Goal: Navigation & Orientation: Find specific page/section

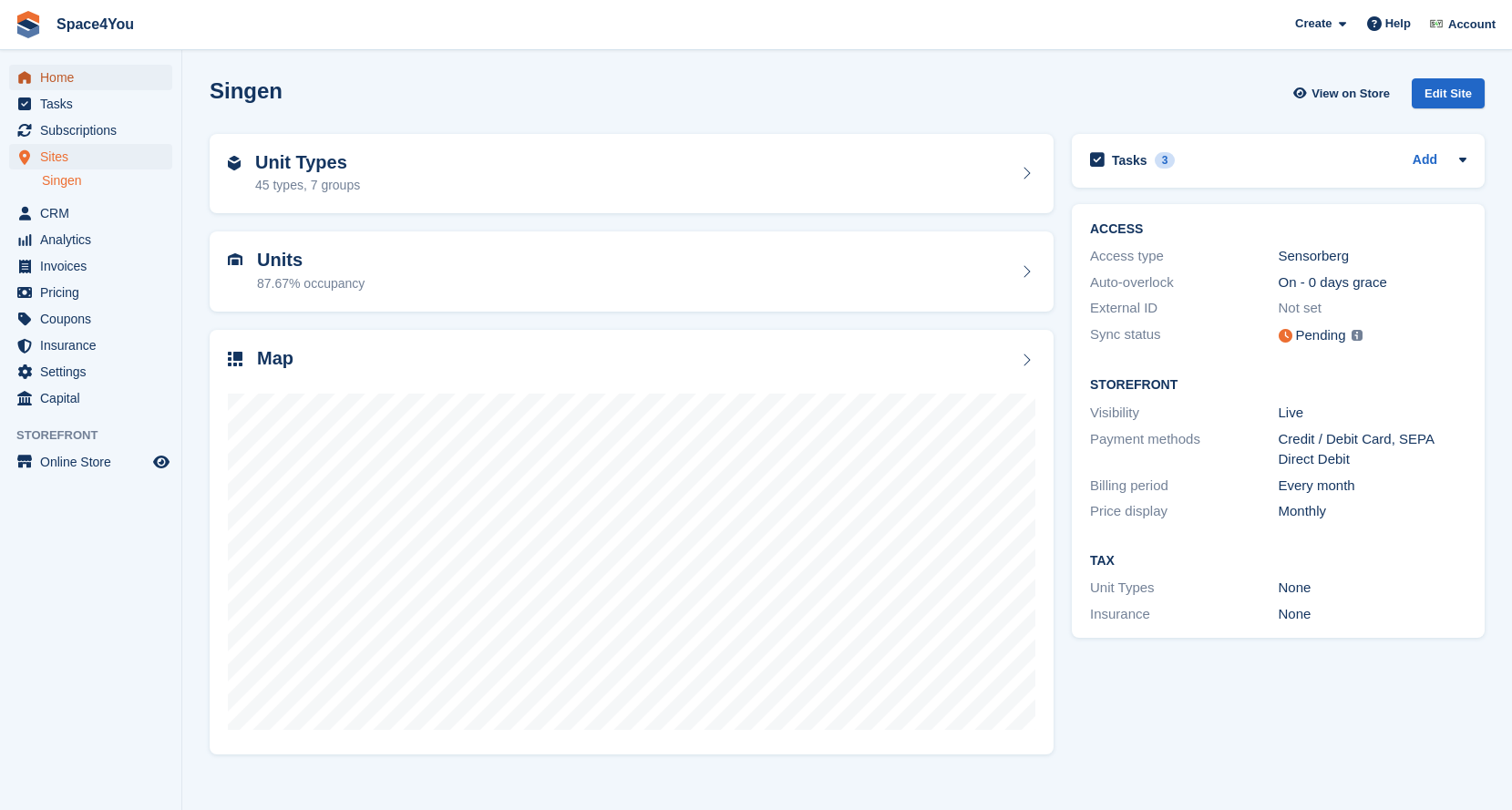
click at [51, 76] on span "Home" at bounding box center [94, 78] width 109 height 25
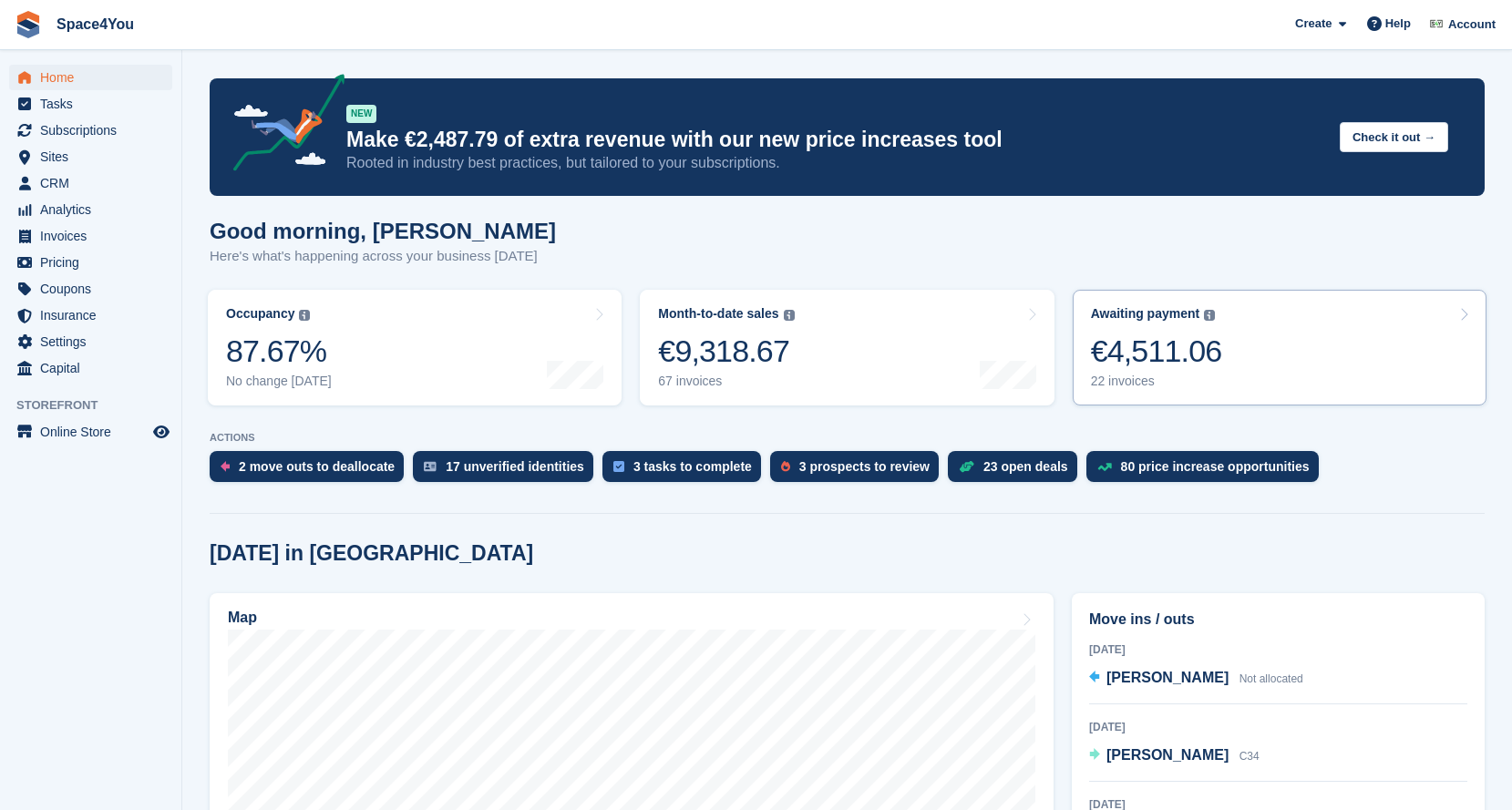
click at [1200, 334] on div "€4,511.06" at bounding box center [1156, 351] width 131 height 38
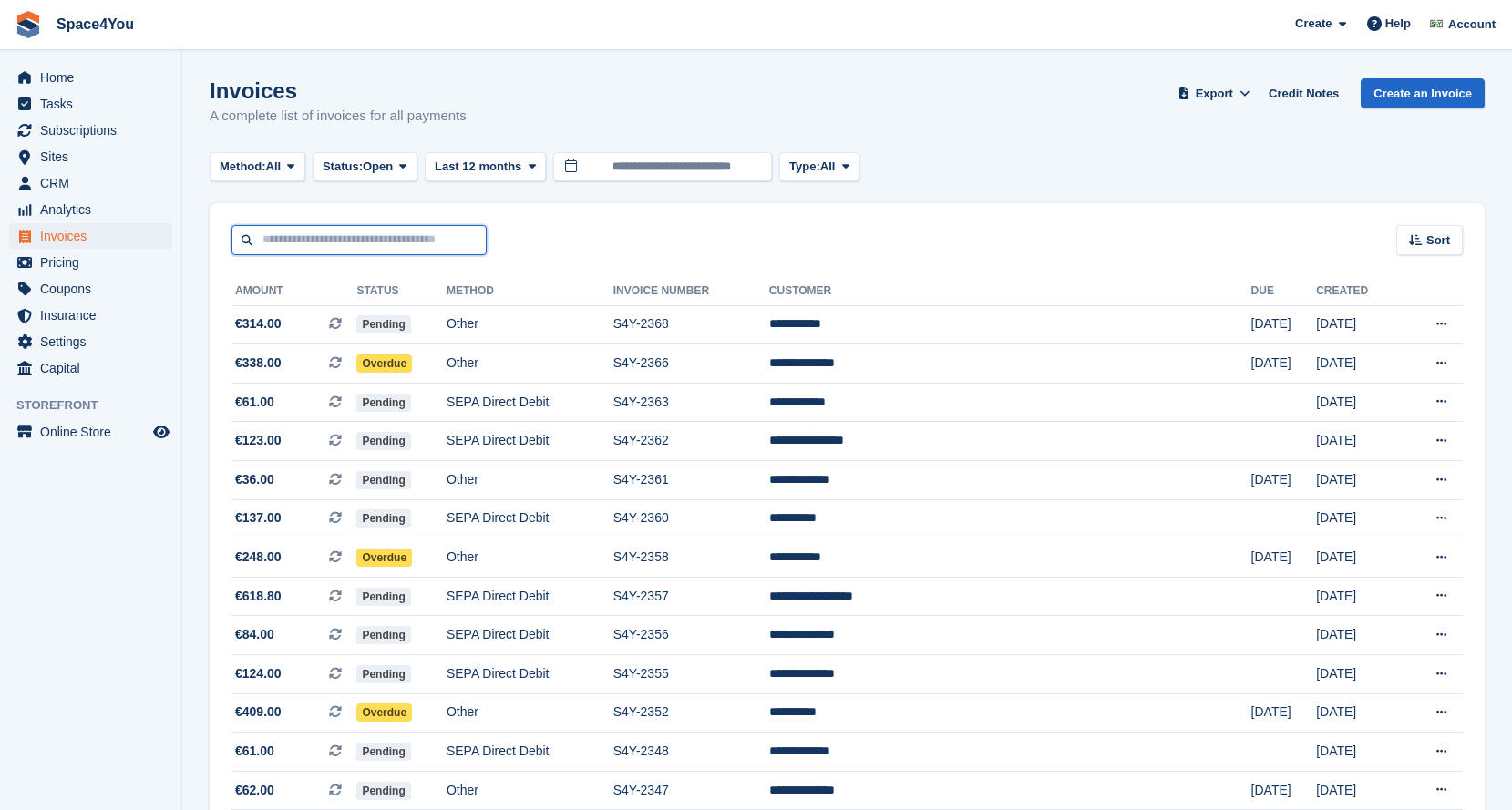
click at [385, 242] on input "text" at bounding box center [358, 239] width 255 height 30
type input "******"
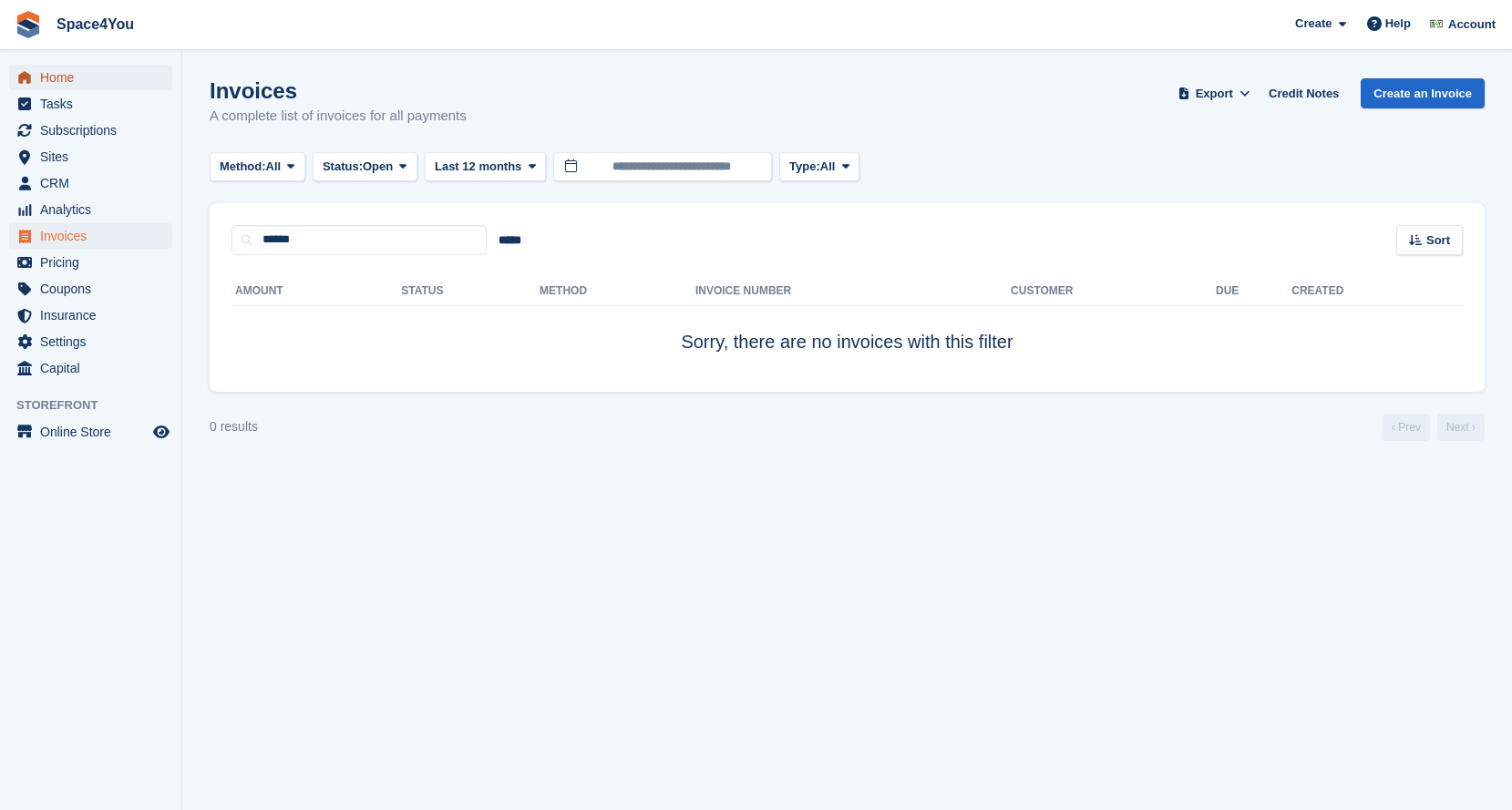
click at [73, 83] on span "Home" at bounding box center [94, 78] width 109 height 25
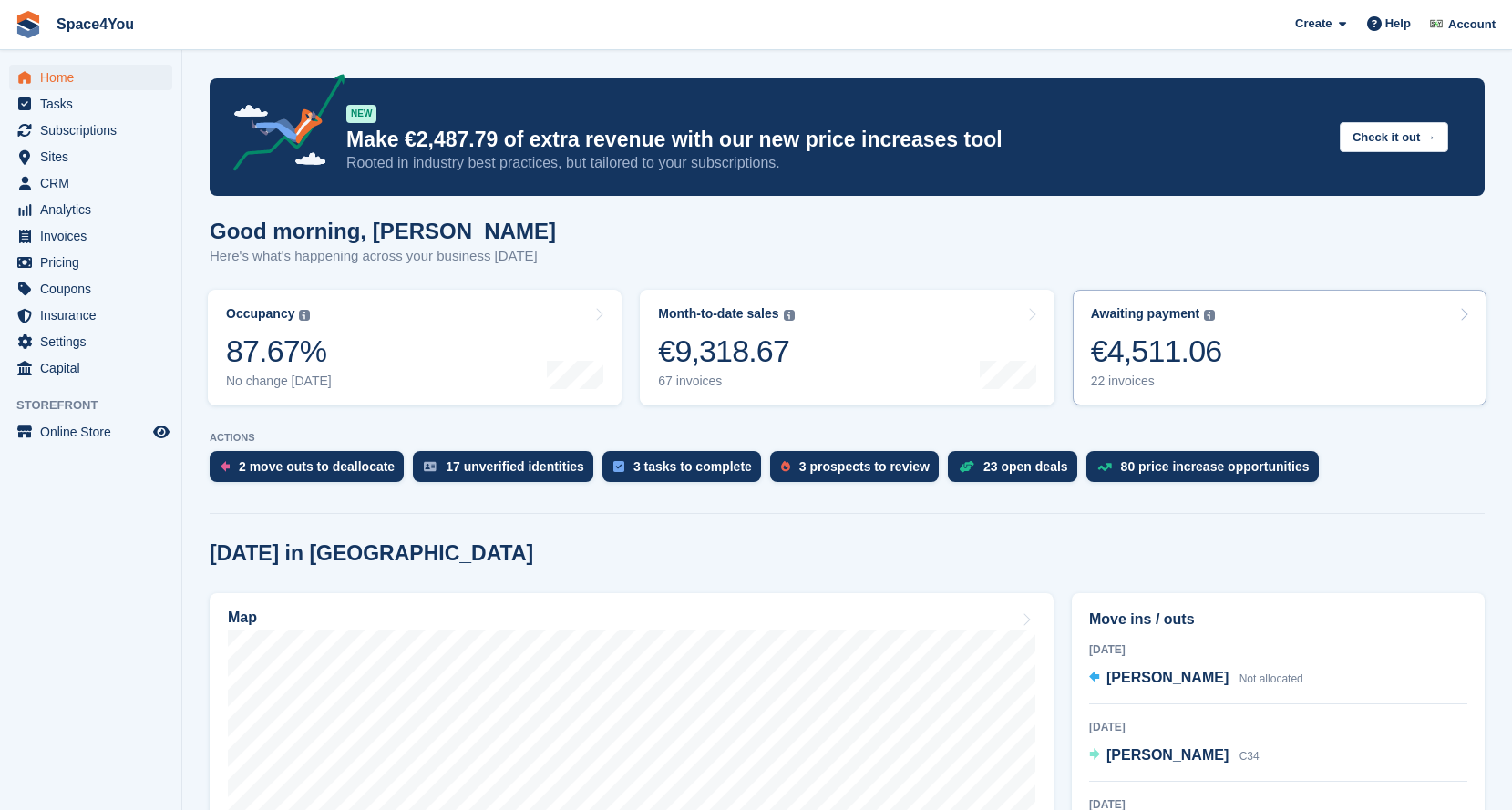
click at [1189, 350] on div "€4,511.06" at bounding box center [1156, 351] width 131 height 38
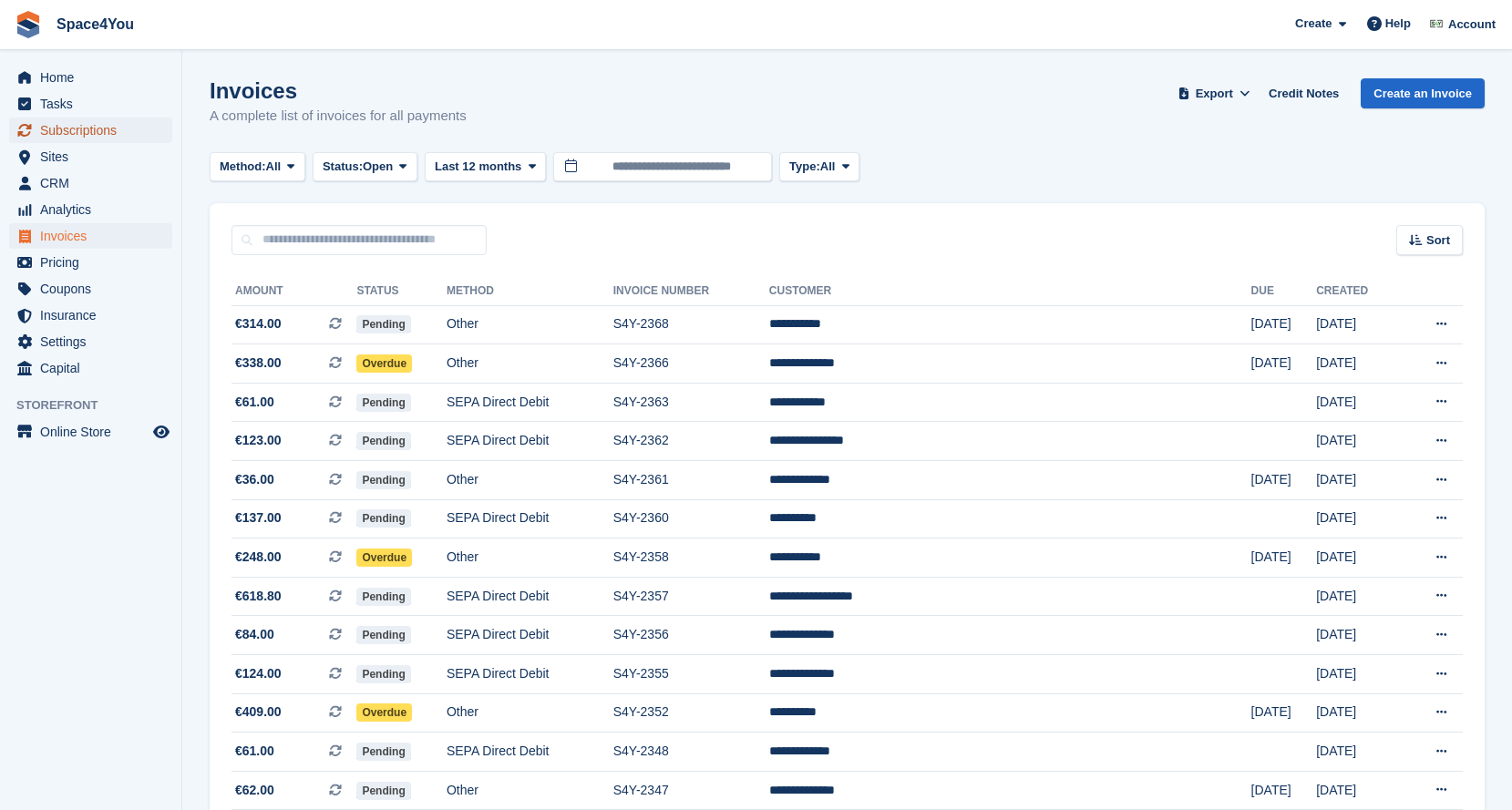
click at [76, 131] on span "Subscriptions" at bounding box center [94, 130] width 109 height 25
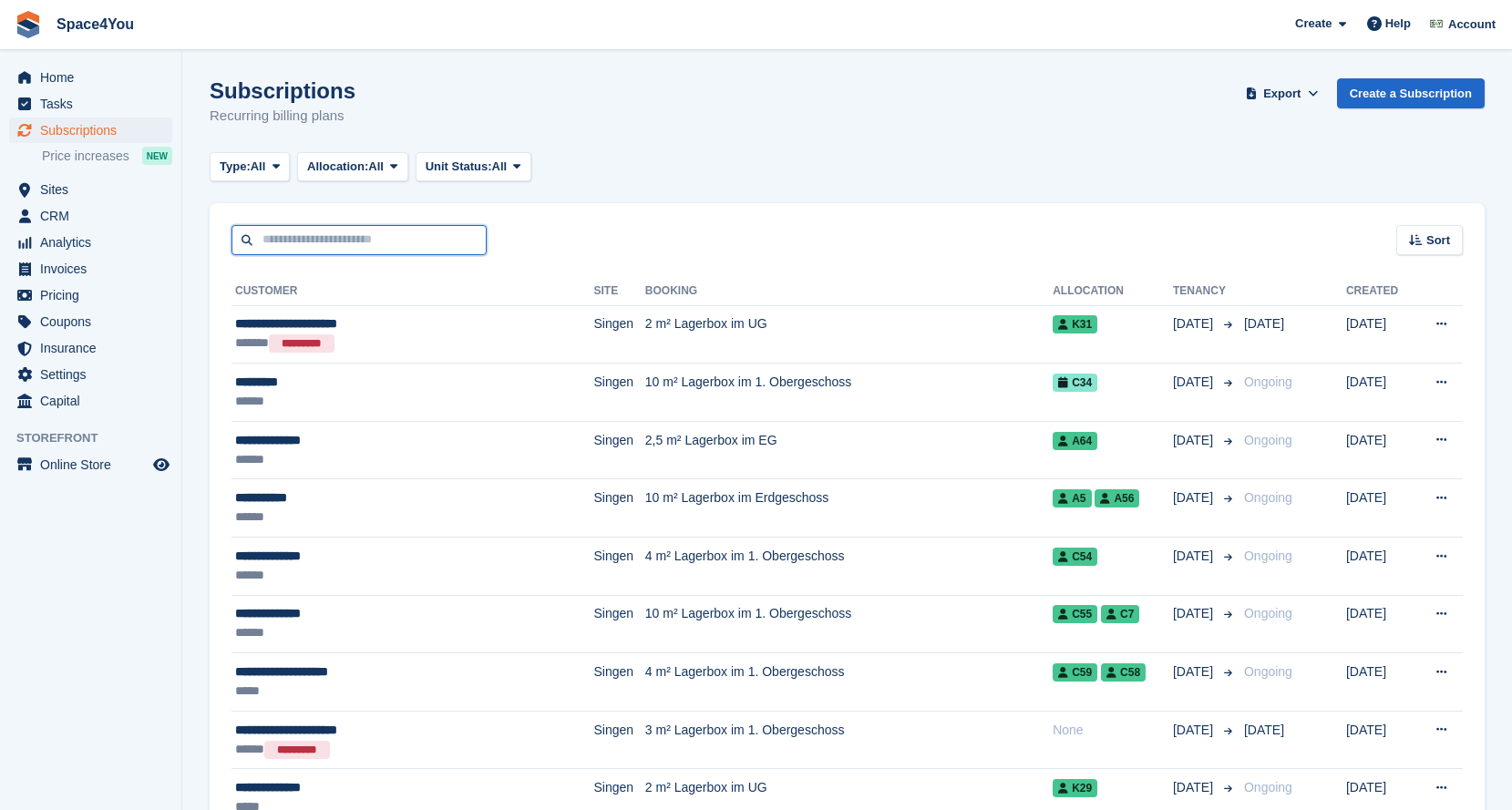
click at [344, 248] on input "text" at bounding box center [358, 239] width 255 height 30
type input "******"
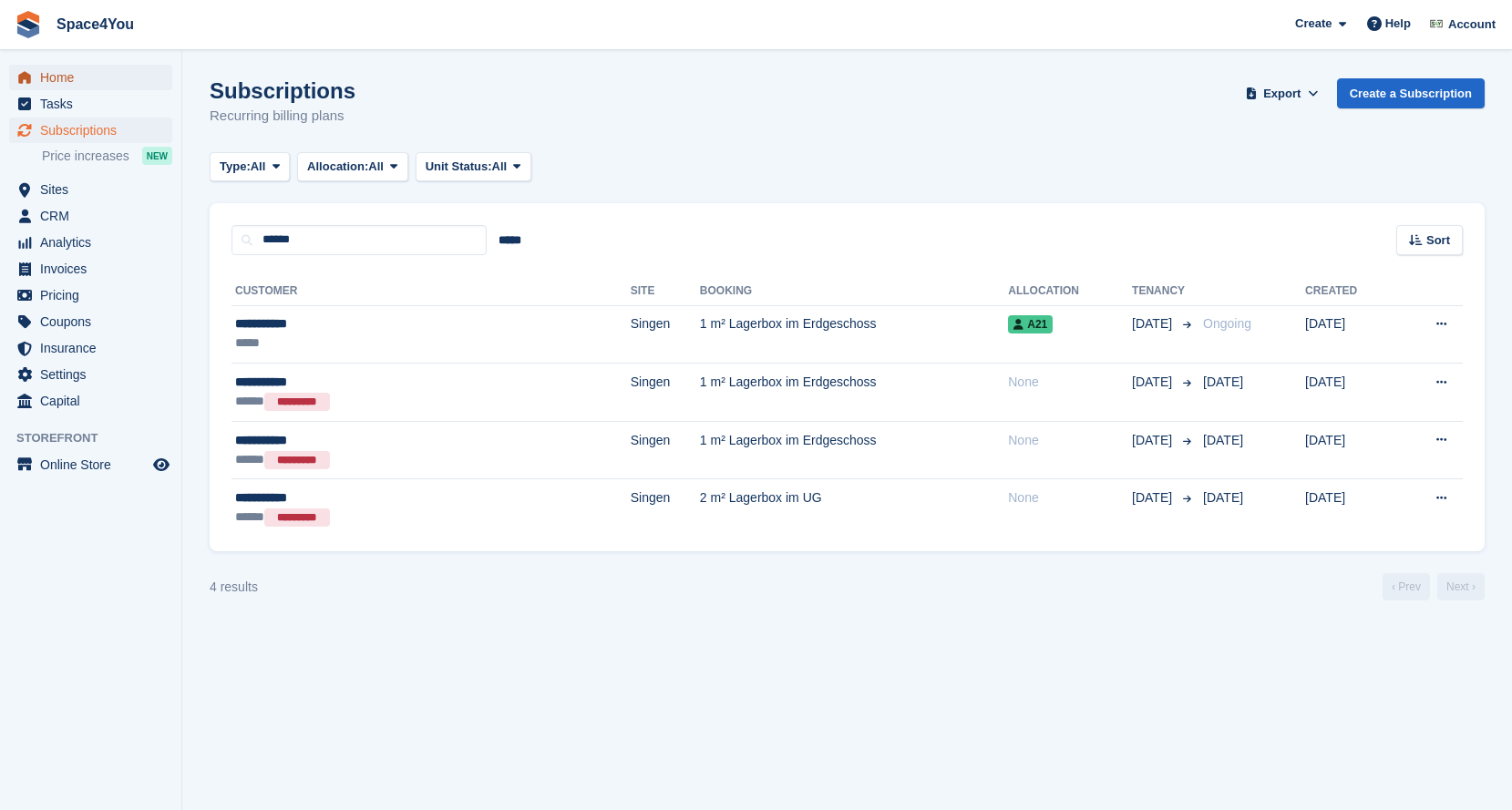
click at [72, 75] on span "Home" at bounding box center [94, 78] width 109 height 25
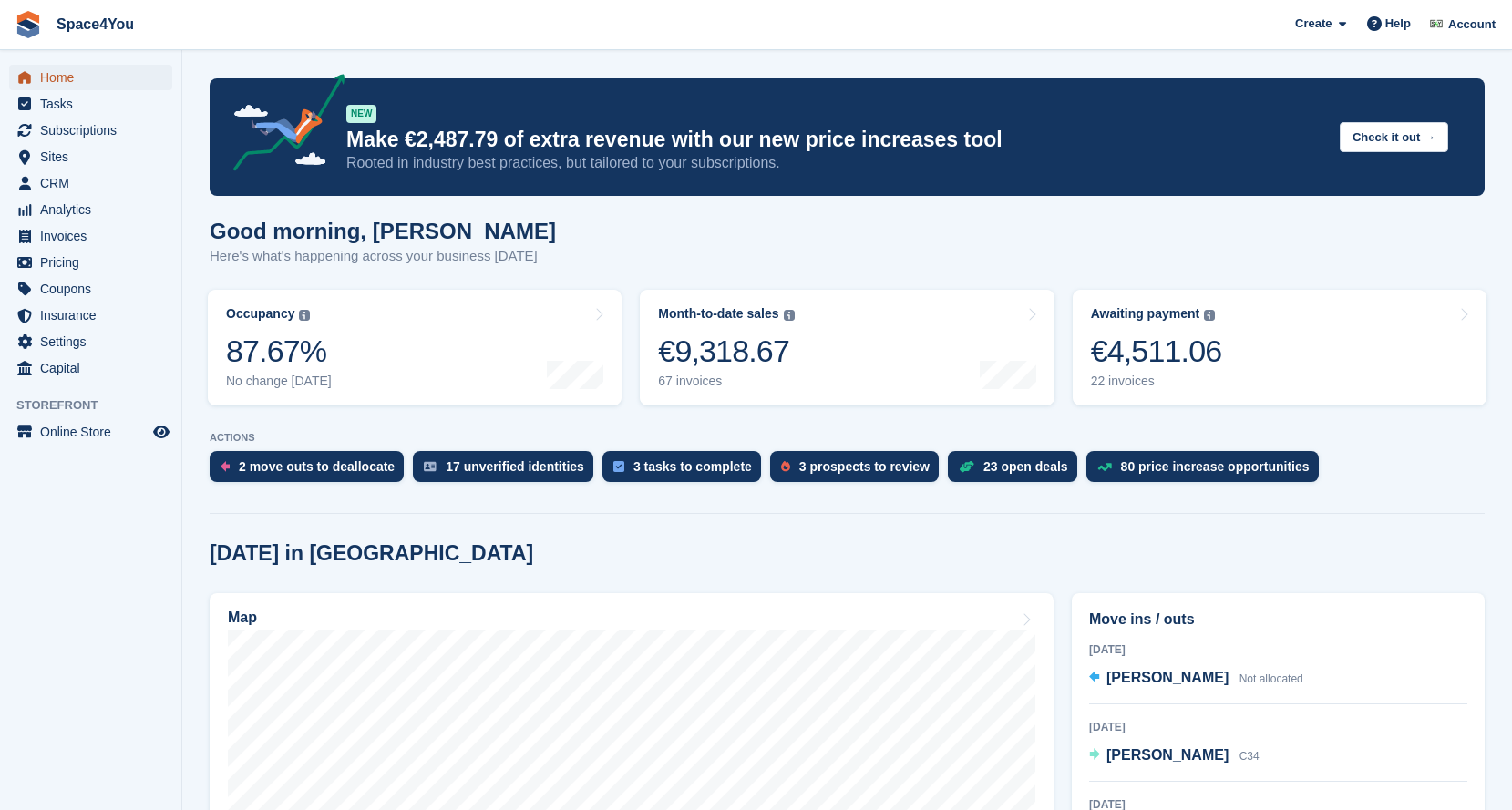
click at [65, 78] on span "Home" at bounding box center [94, 78] width 109 height 25
